Goal: Check status

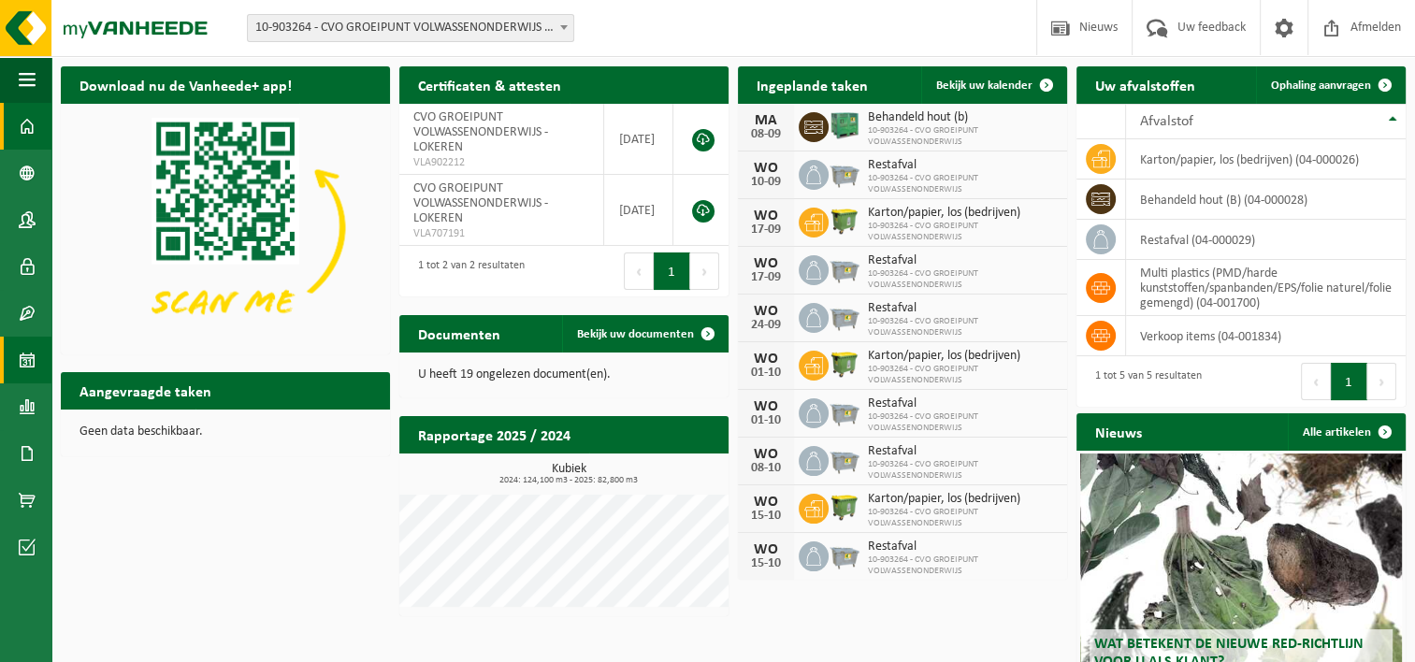
click at [27, 360] on span at bounding box center [27, 360] width 17 height 47
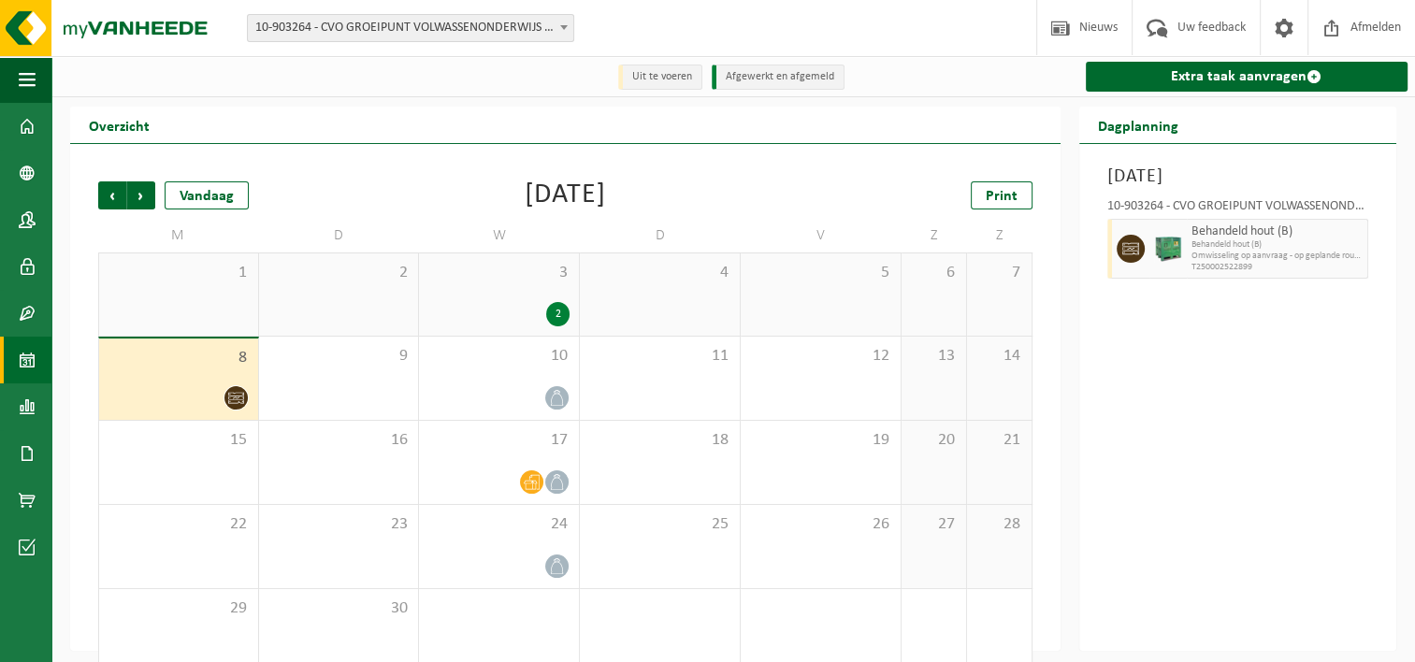
click at [224, 399] on span at bounding box center [235, 397] width 23 height 23
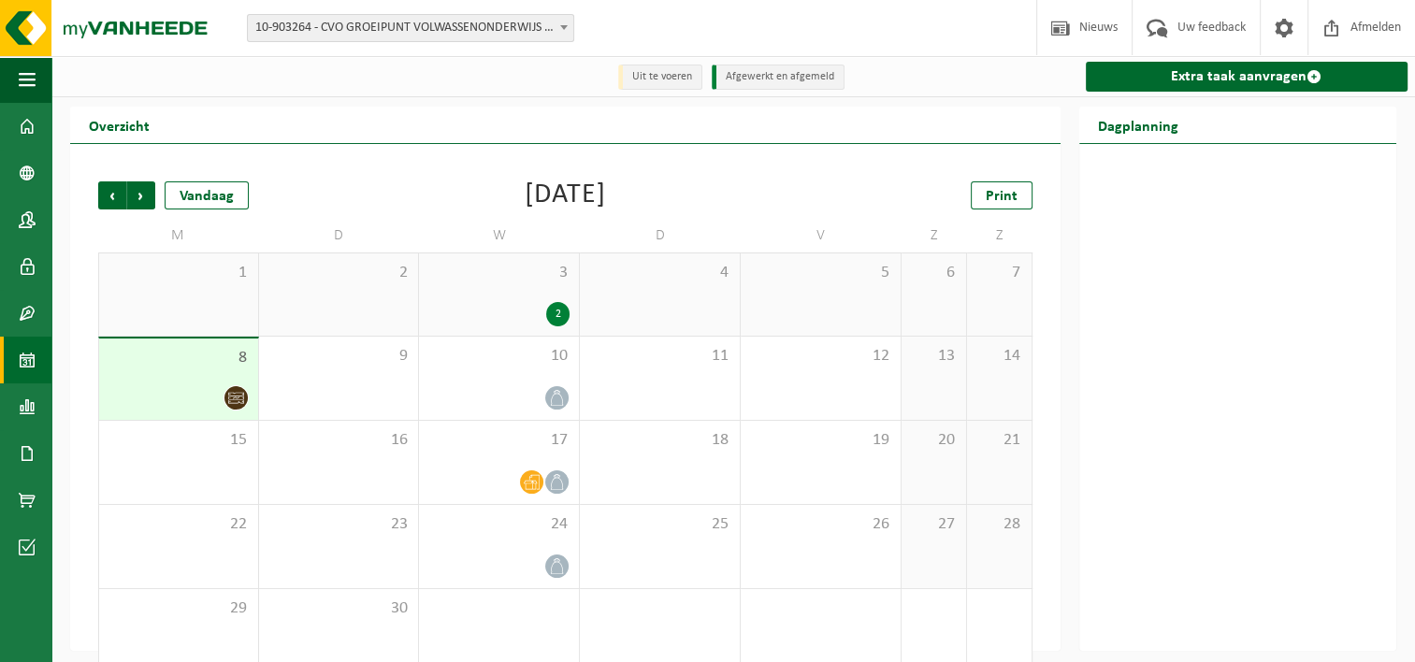
click at [223, 397] on div at bounding box center [179, 397] width 140 height 25
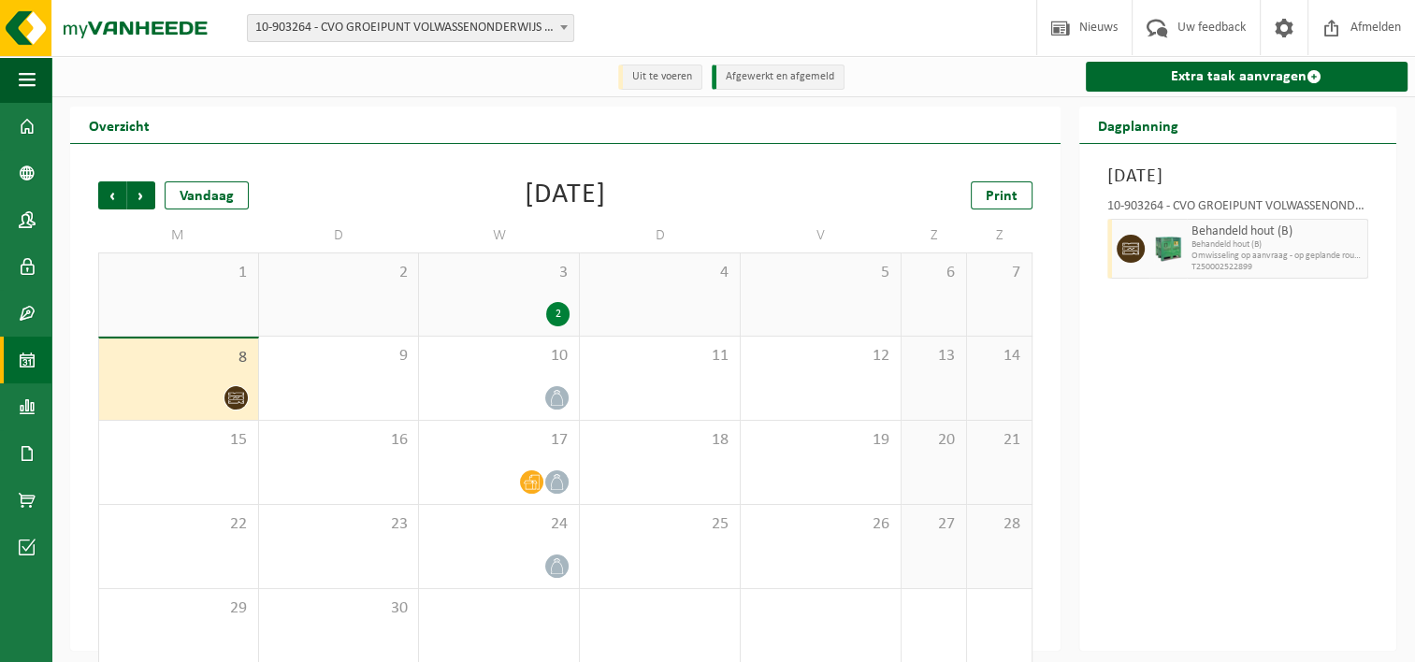
click at [1212, 265] on span "T250002522899" at bounding box center [1278, 267] width 172 height 11
click at [485, 397] on div at bounding box center [498, 397] width 141 height 25
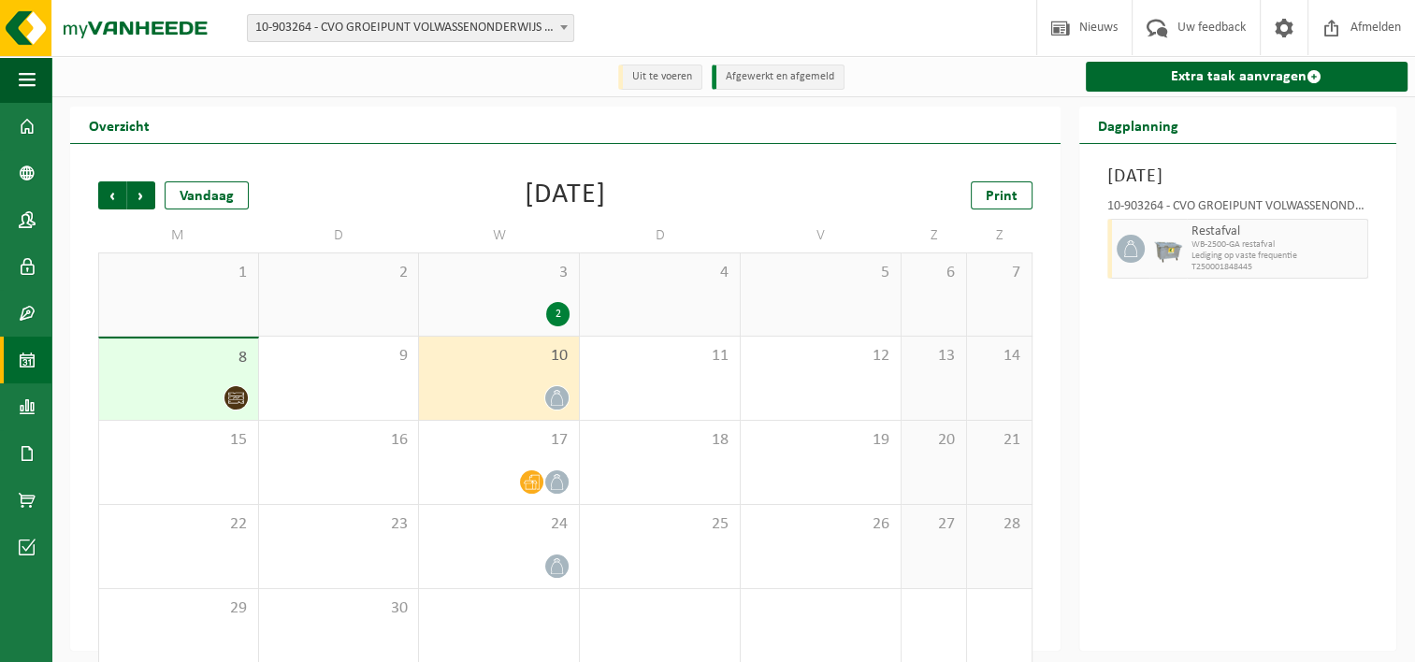
click at [534, 296] on div "3 2" at bounding box center [499, 294] width 160 height 82
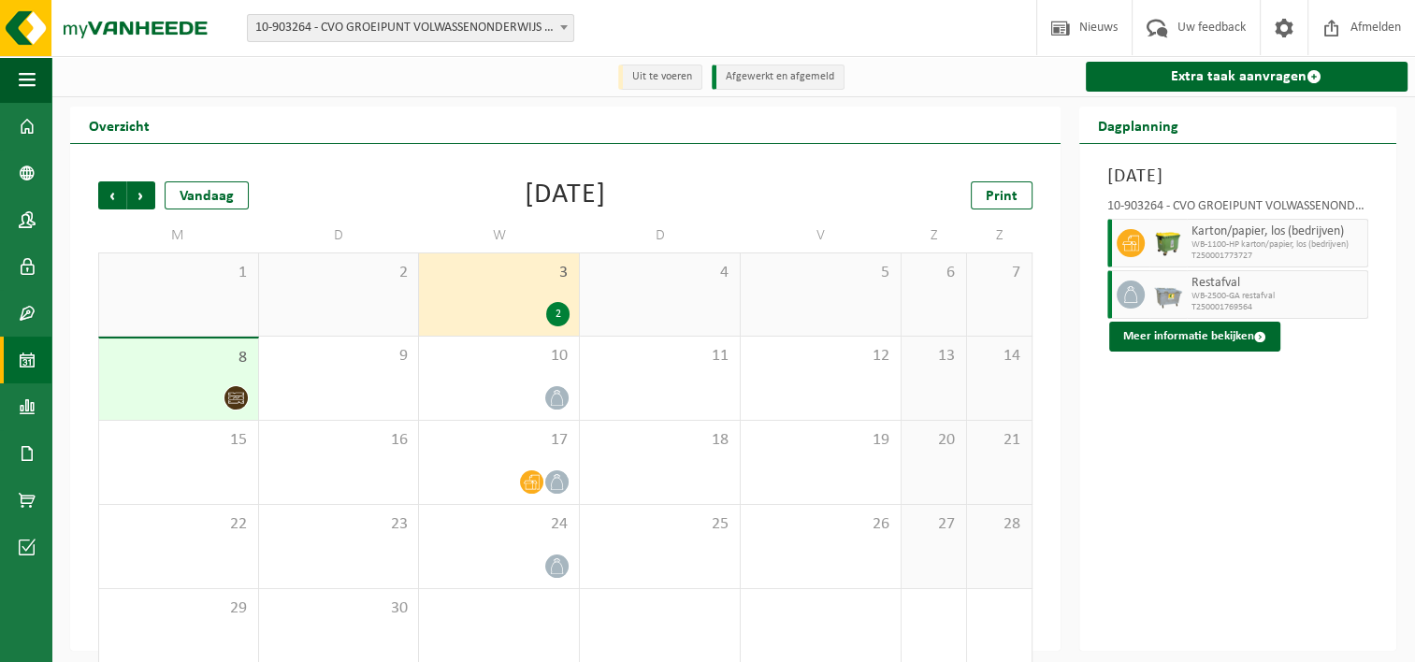
click at [534, 297] on div "3 2" at bounding box center [499, 294] width 160 height 82
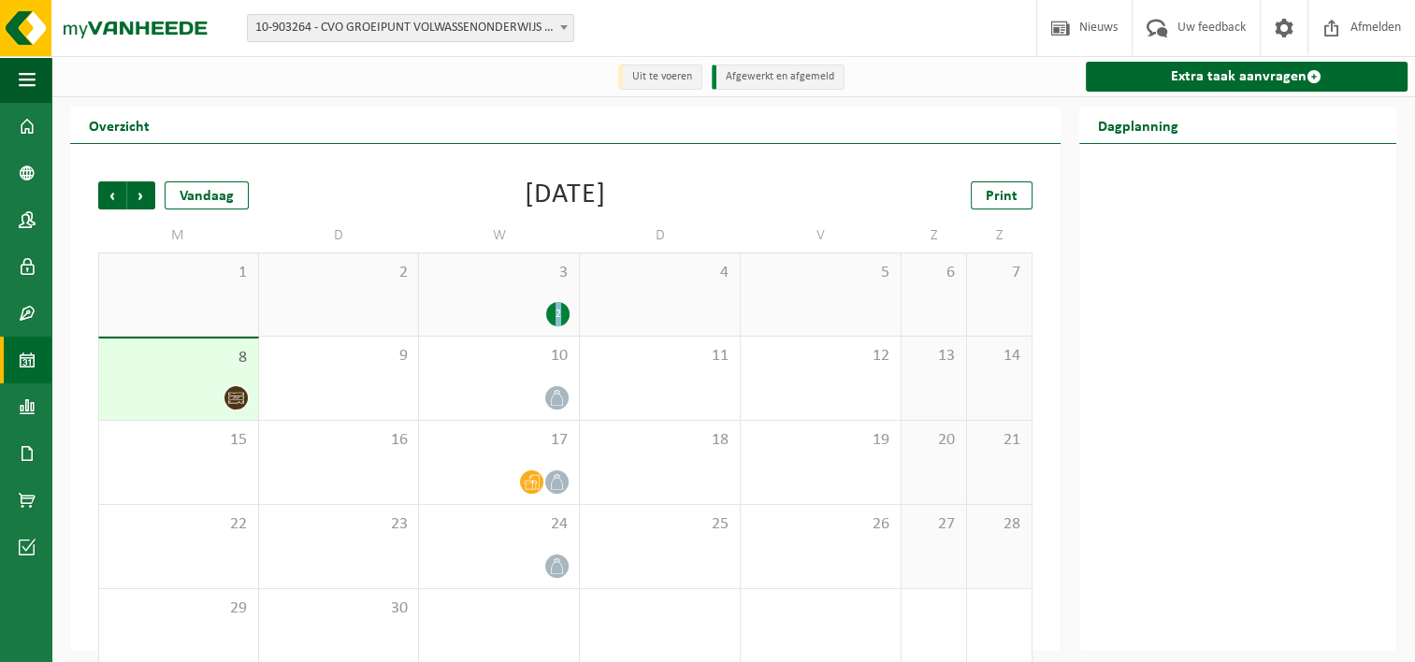
click at [534, 299] on div "3 2" at bounding box center [499, 294] width 160 height 82
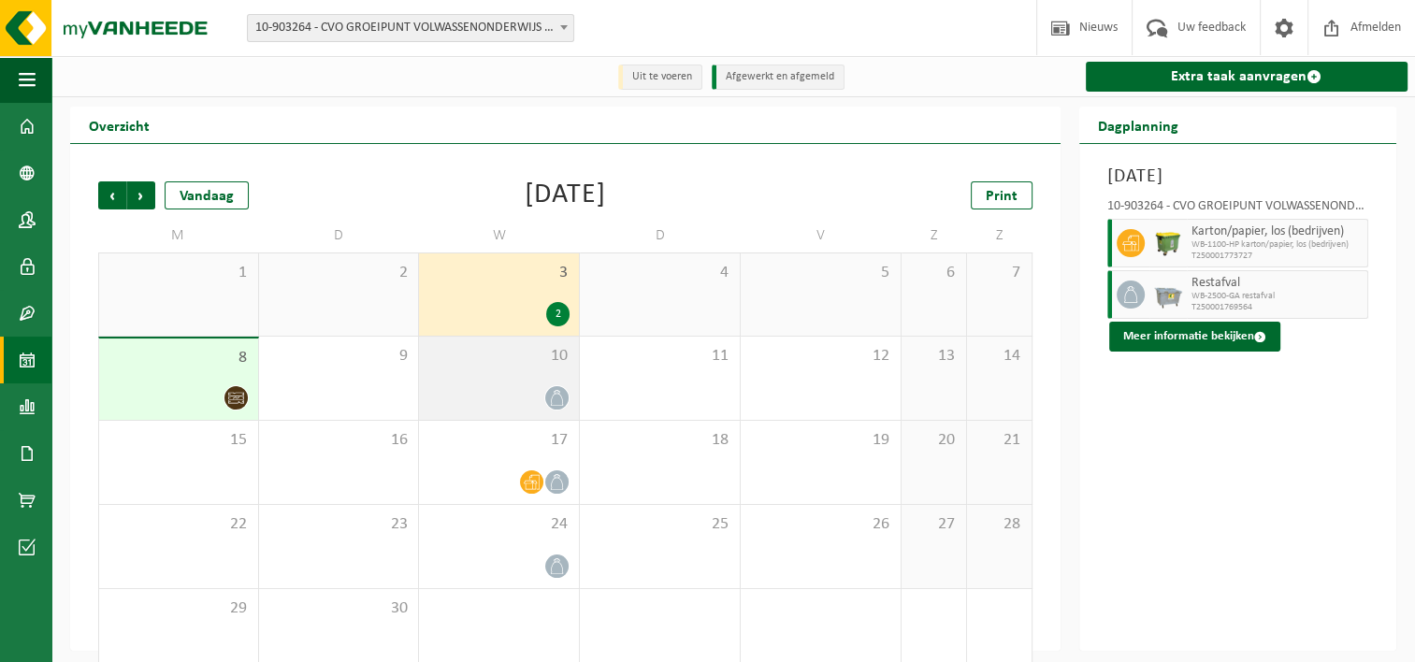
drag, startPoint x: 534, startPoint y: 299, endPoint x: 548, endPoint y: 404, distance: 105.7
click at [548, 404] on span at bounding box center [556, 397] width 23 height 23
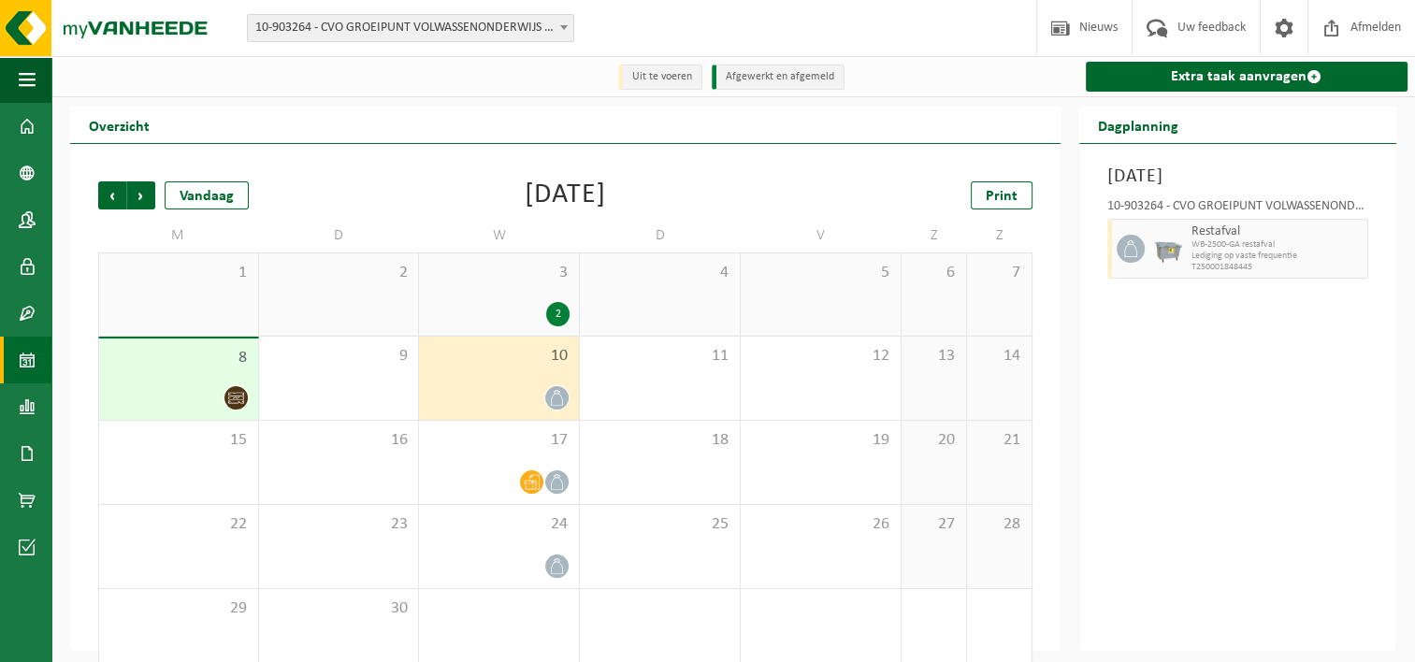
click at [561, 313] on div "2" at bounding box center [557, 314] width 23 height 24
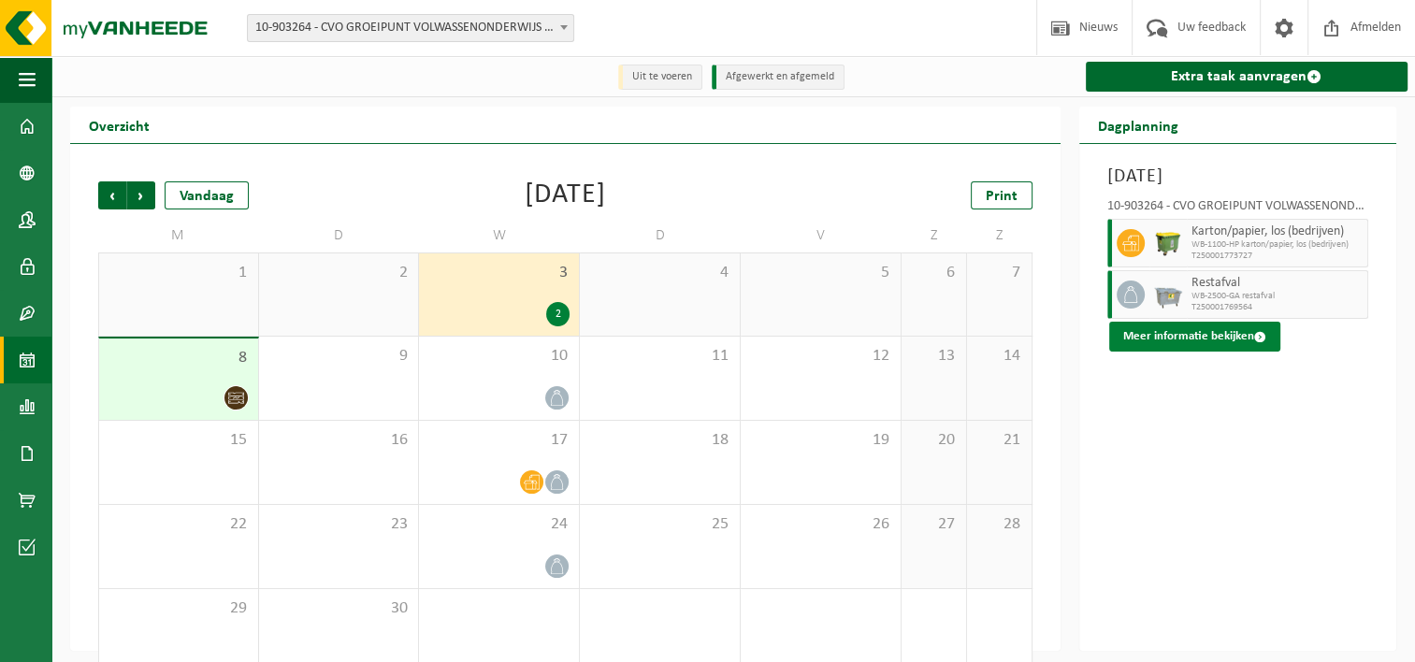
click at [1237, 339] on button "Meer informatie bekijken" at bounding box center [1194, 337] width 171 height 30
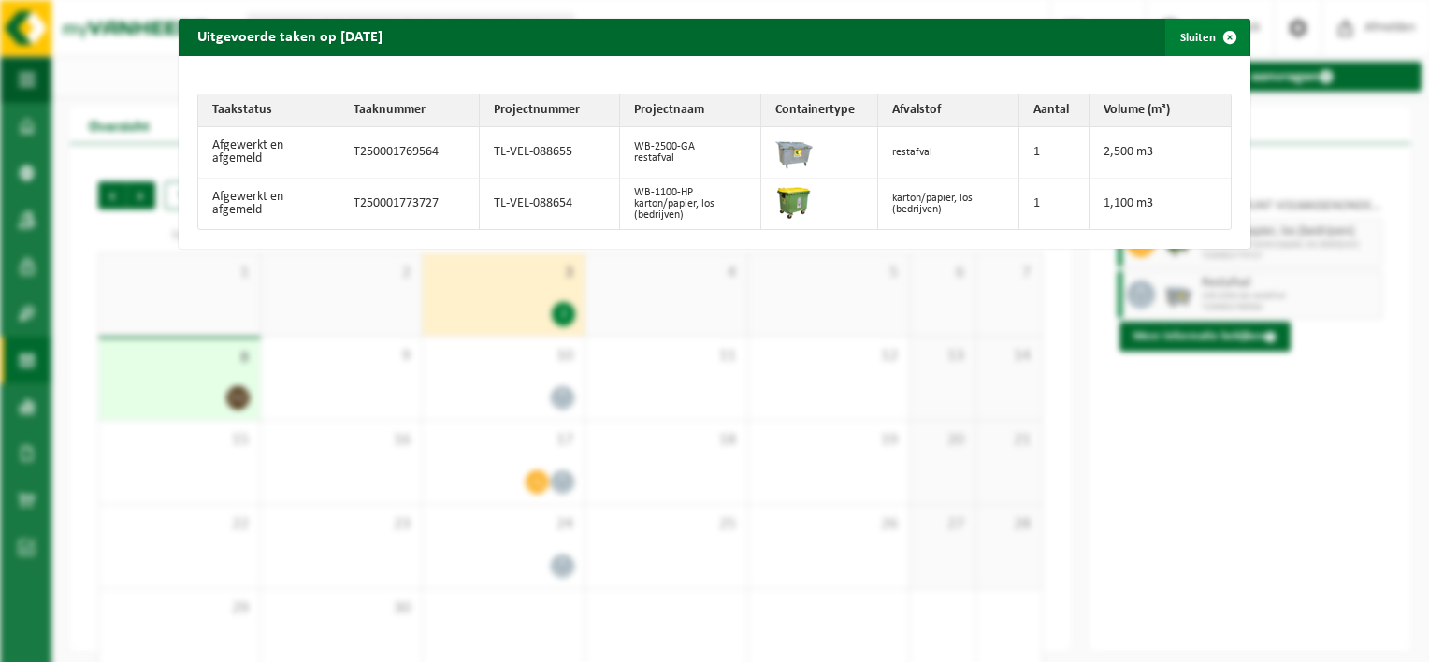
click at [1220, 36] on span "button" at bounding box center [1229, 37] width 37 height 37
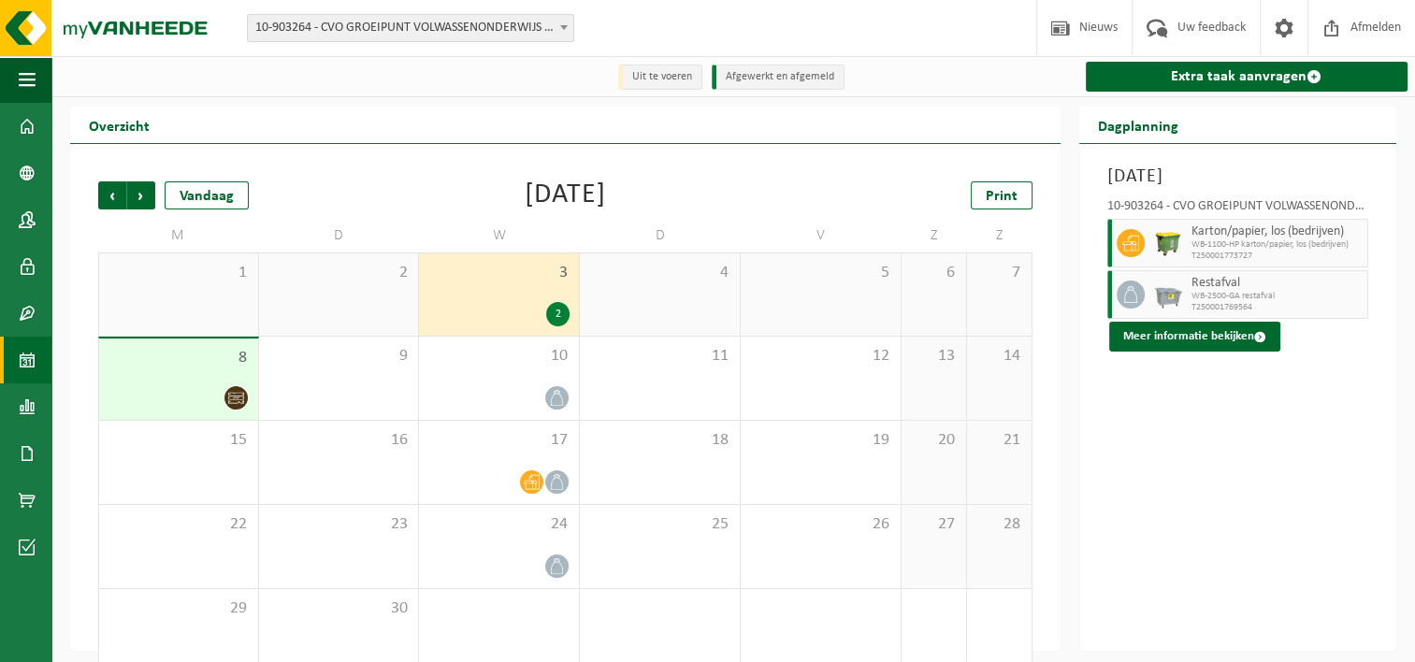
click at [220, 369] on span "8" at bounding box center [179, 358] width 140 height 21
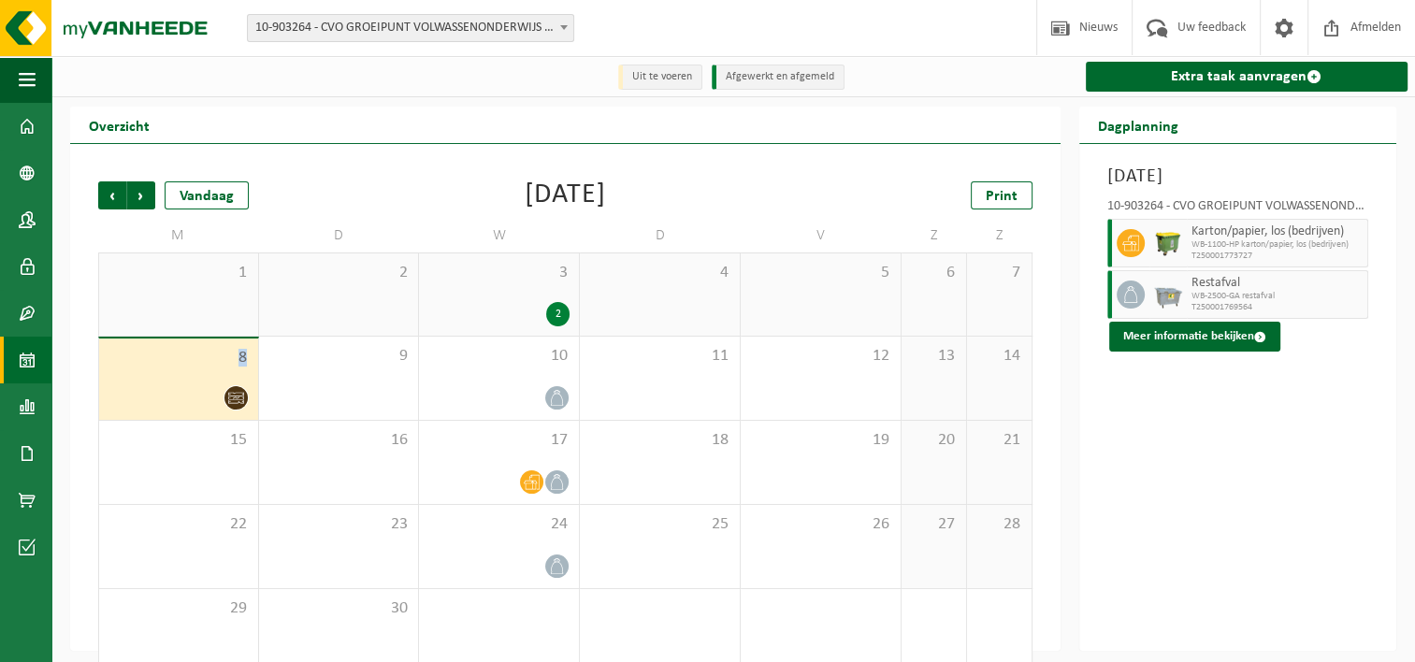
click at [220, 369] on span "8" at bounding box center [179, 358] width 140 height 21
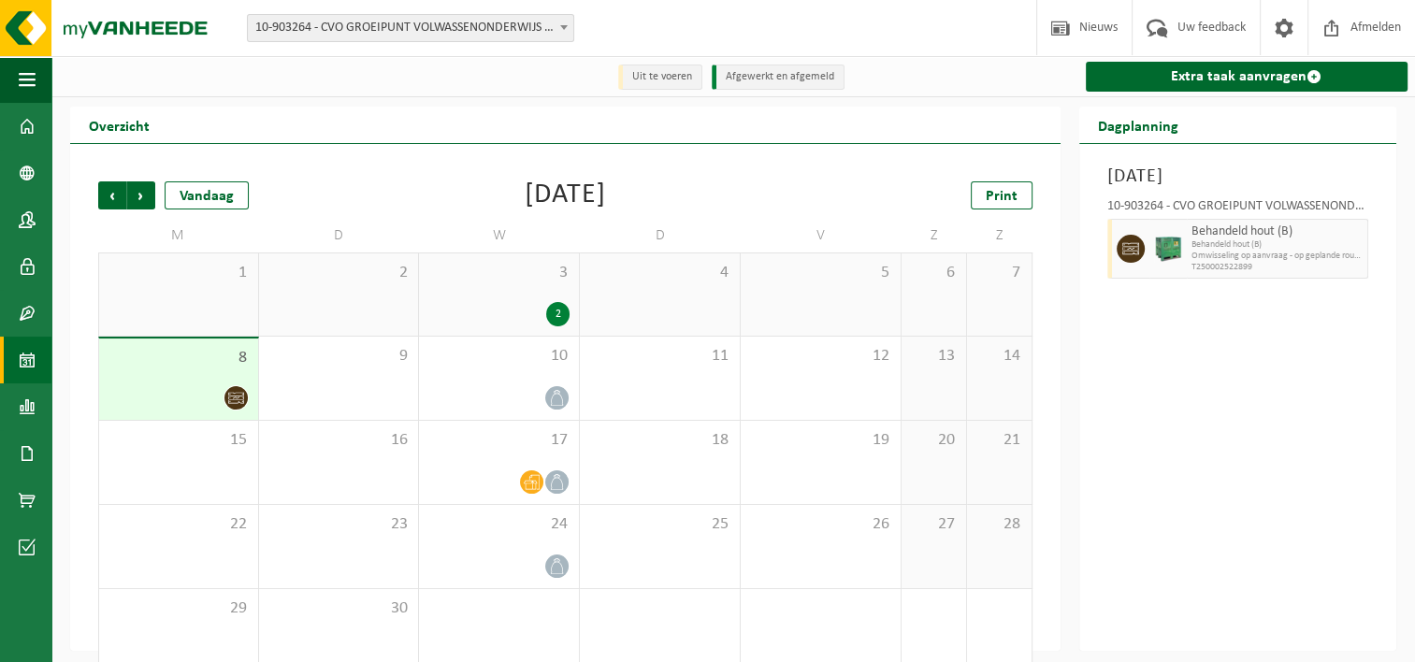
click at [1137, 251] on icon at bounding box center [1130, 248] width 17 height 17
drag, startPoint x: 640, startPoint y: 60, endPoint x: 639, endPoint y: 69, distance: 9.4
click at [640, 67] on div "Uit te voeren Afgewerkt en afgemeld" at bounding box center [733, 76] width 259 height 40
click at [639, 96] on div "Uit te voeren Afgewerkt en afgemeld" at bounding box center [733, 76] width 259 height 40
drag, startPoint x: 644, startPoint y: 84, endPoint x: 644, endPoint y: 101, distance: 16.8
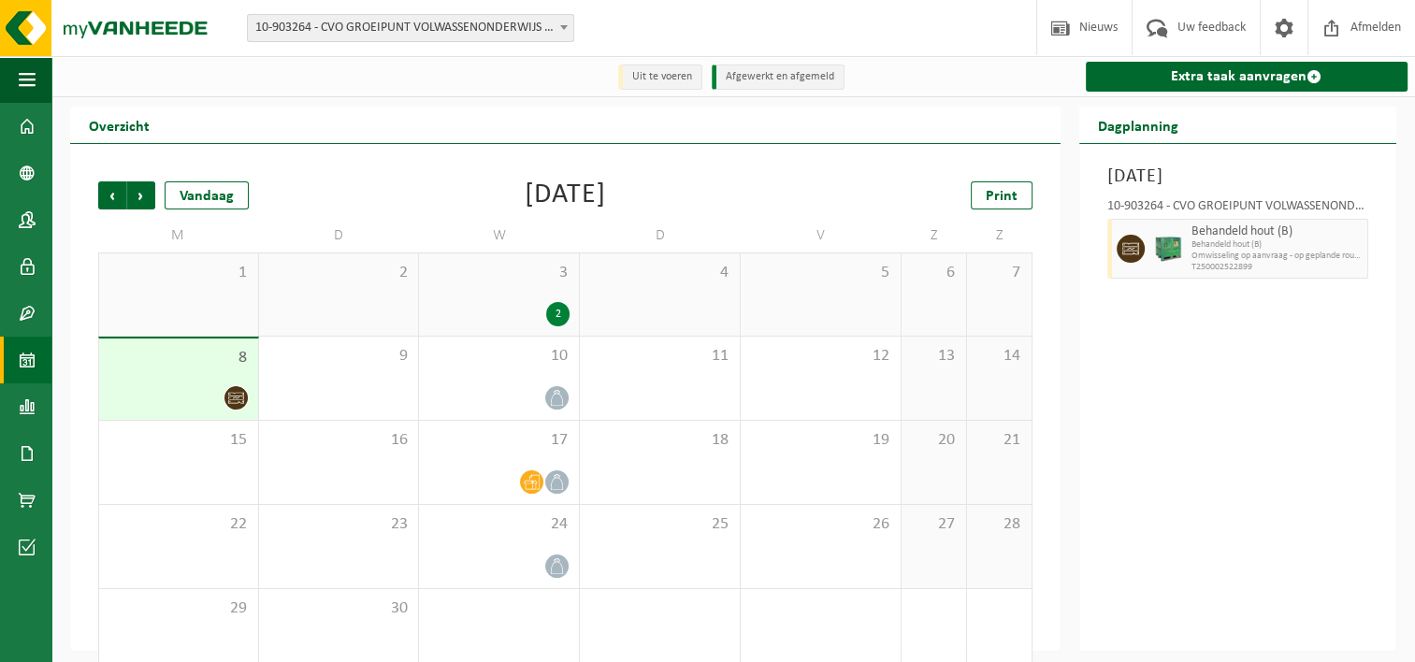
click at [644, 101] on div "Uit te voeren Afgewerkt en afgemeld Extra taak aanvragen Overzicht Vorige Volge…" at bounding box center [707, 325] width 1415 height 651
drag, startPoint x: 640, startPoint y: 90, endPoint x: 640, endPoint y: 104, distance: 14.0
click at [640, 104] on div "Uit te voeren Afgewerkt en afgemeld Extra taak aanvragen Overzicht Vorige Volge…" at bounding box center [707, 325] width 1415 height 651
